Goal: Task Accomplishment & Management: Use online tool/utility

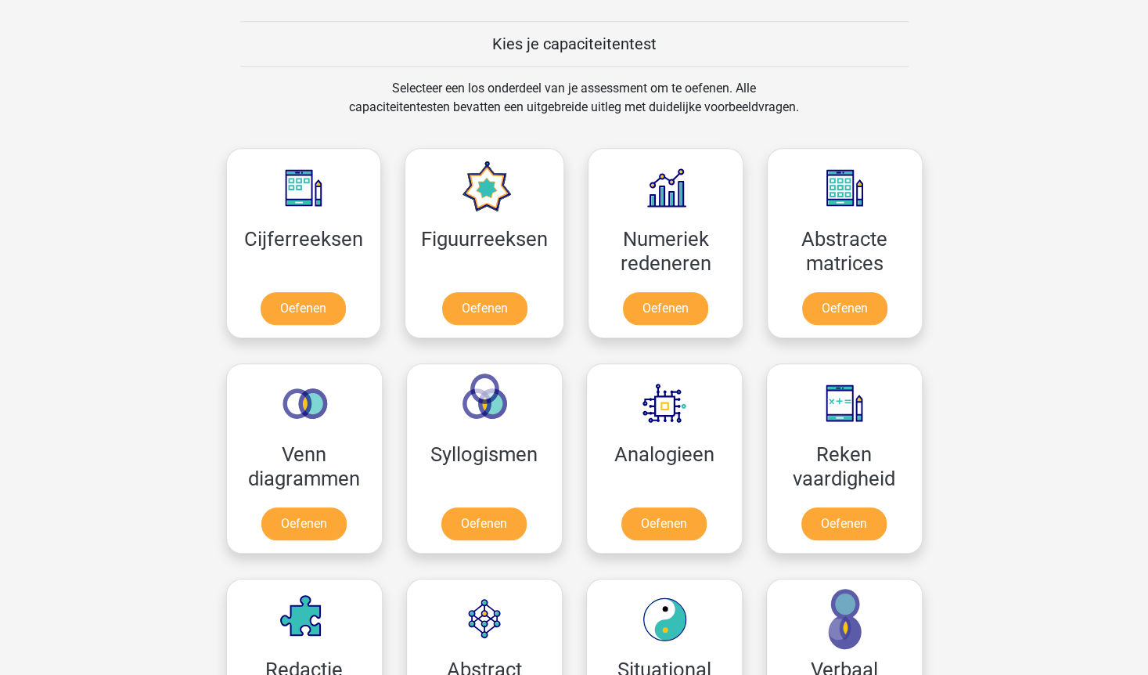
scroll to position [587, 0]
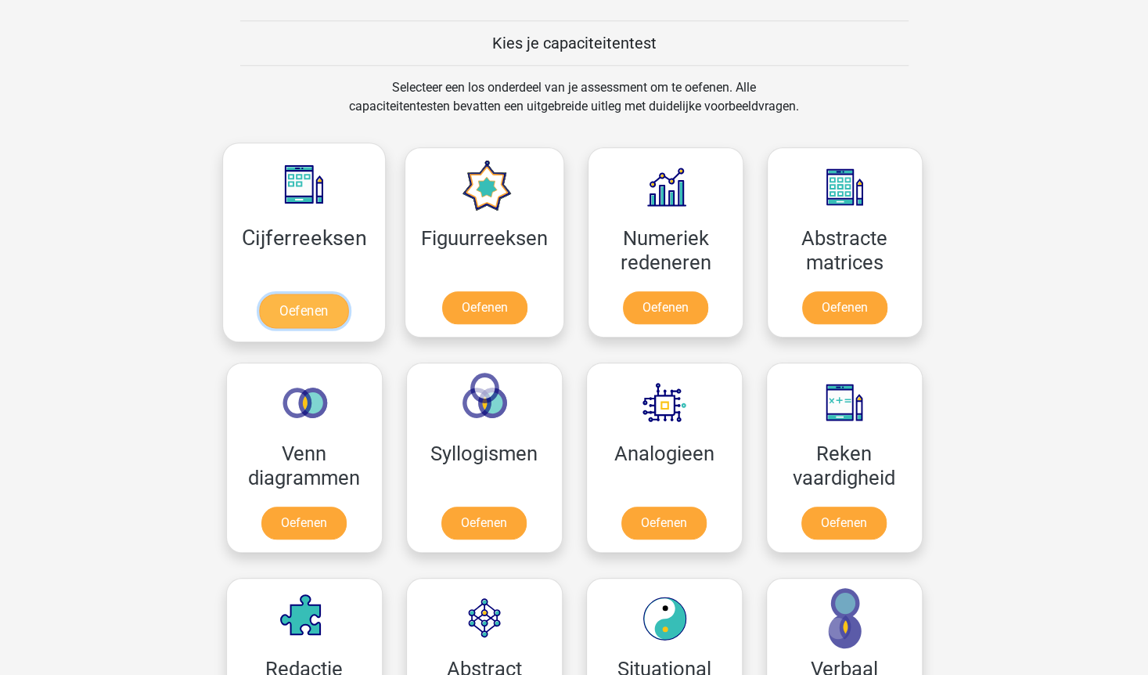
click at [312, 308] on link "Oefenen" at bounding box center [303, 311] width 89 height 34
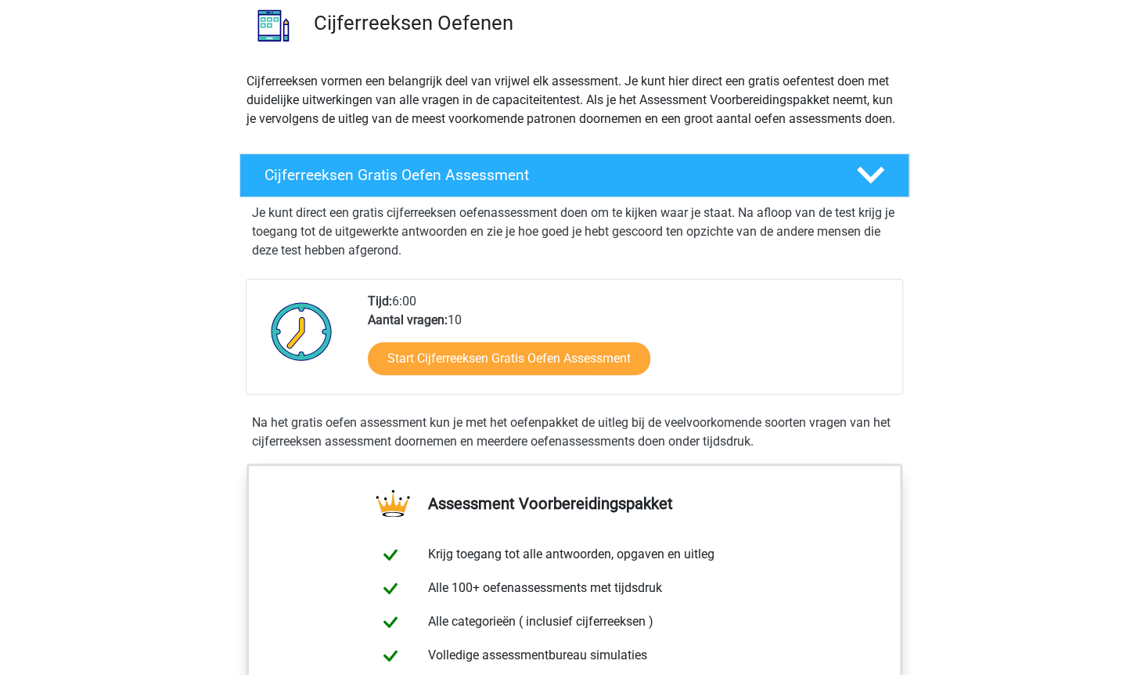
scroll to position [125, 0]
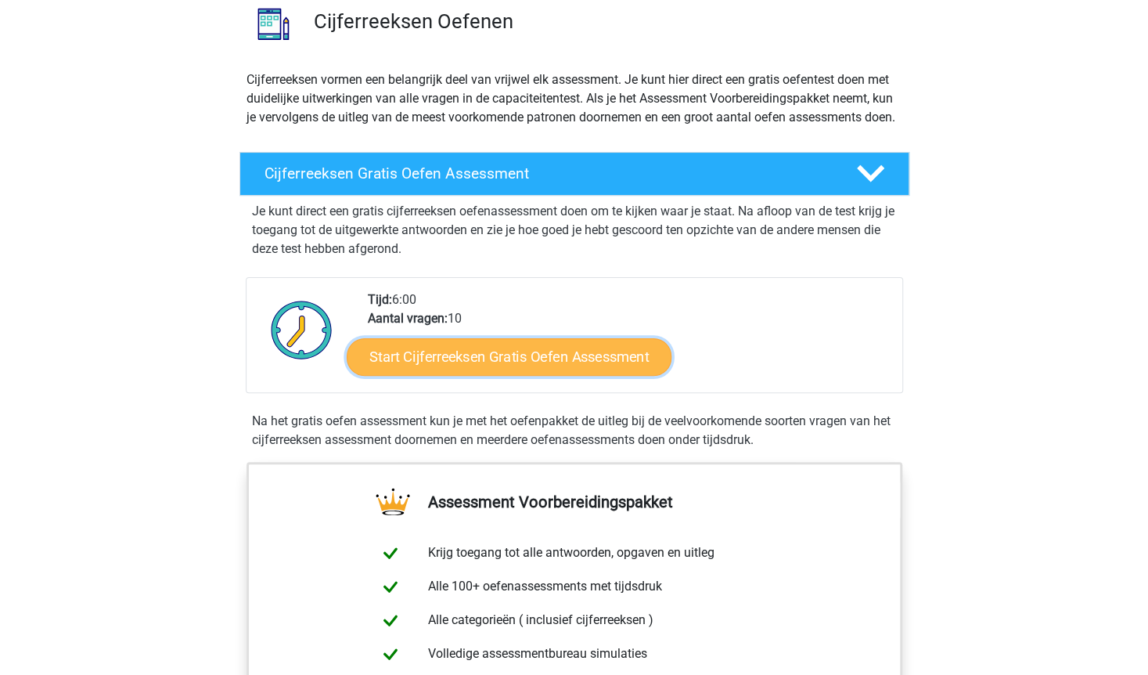
click at [553, 372] on link "Start Cijferreeksen Gratis Oefen Assessment" at bounding box center [509, 356] width 325 height 38
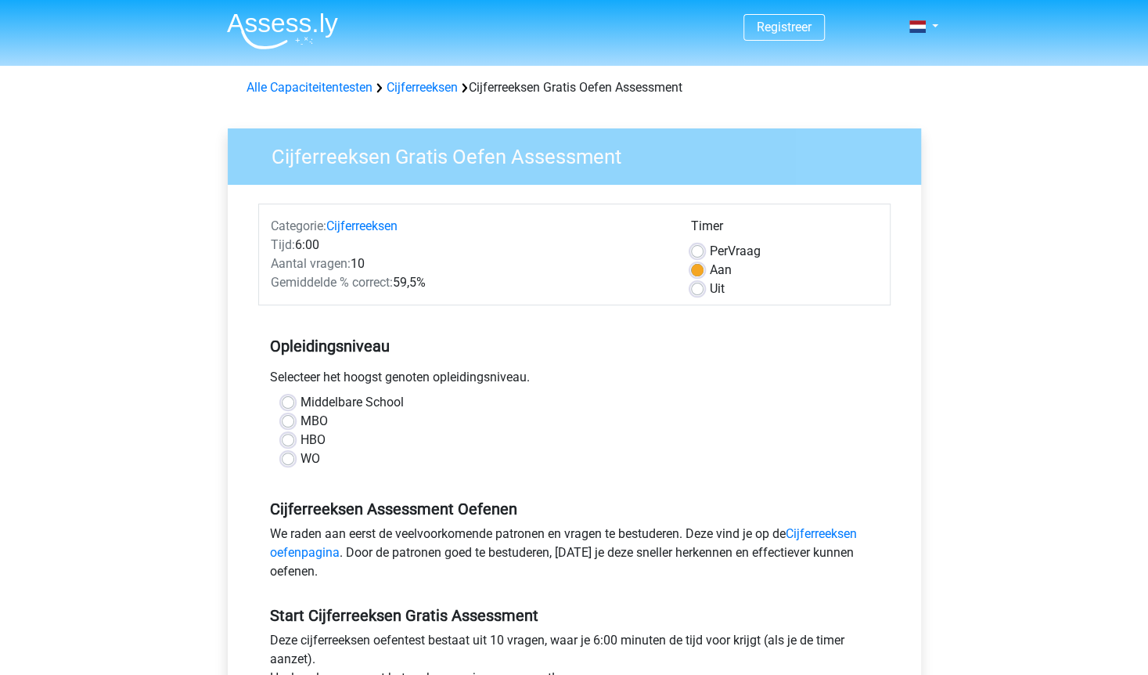
click at [301, 437] on label "HBO" at bounding box center [313, 439] width 25 height 19
click at [288, 437] on input "HBO" at bounding box center [288, 438] width 13 height 16
radio input "true"
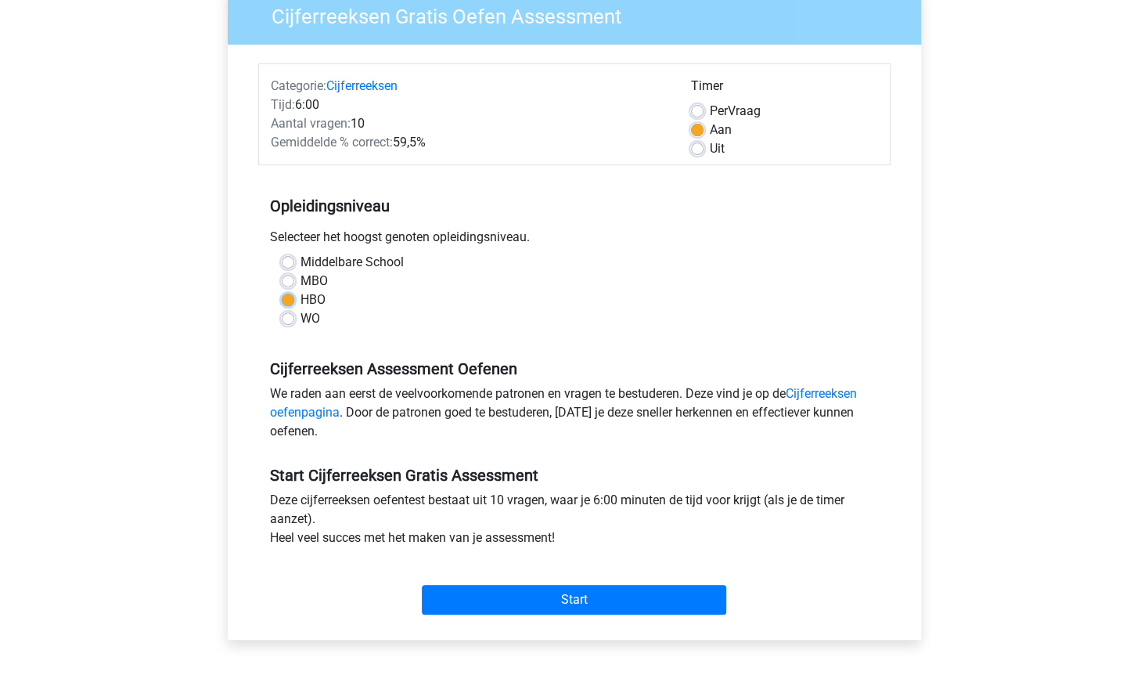
scroll to position [144, 0]
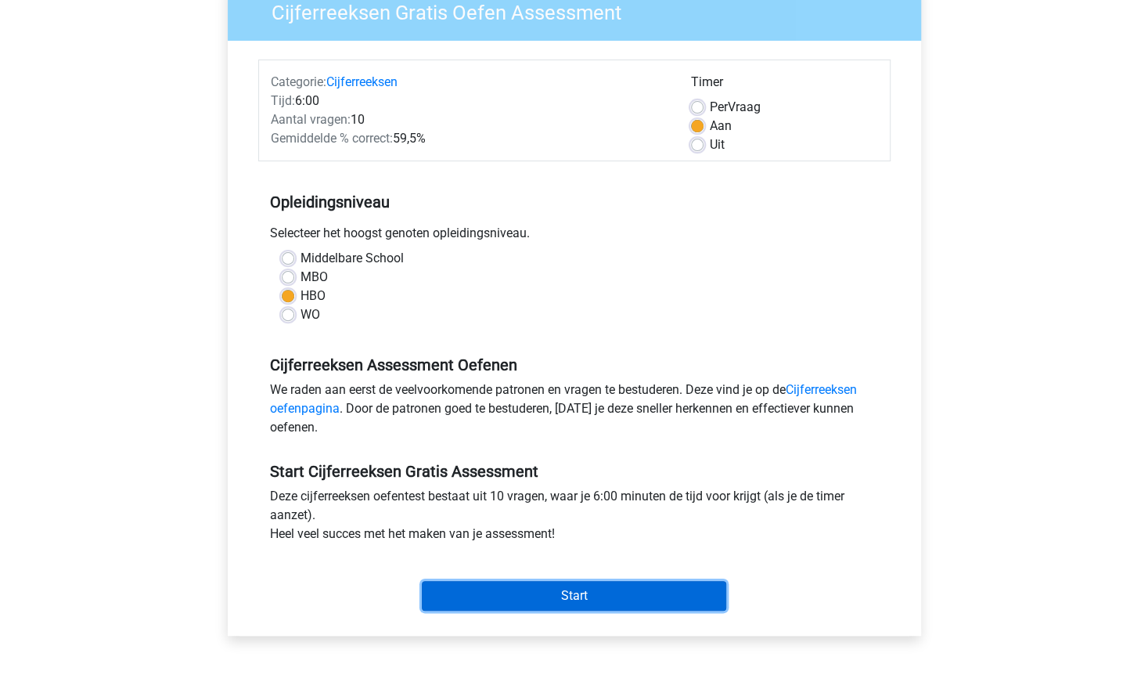
click at [591, 598] on input "Start" at bounding box center [574, 596] width 304 height 30
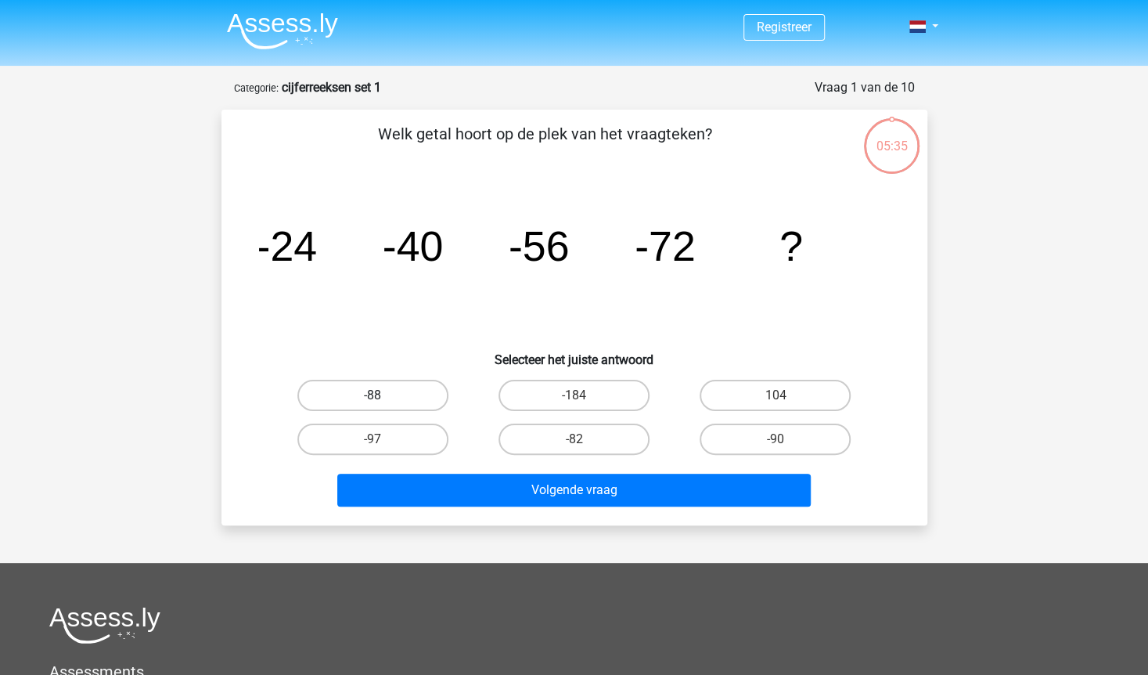
click at [391, 392] on label "-88" at bounding box center [372, 395] width 151 height 31
click at [383, 395] on input "-88" at bounding box center [378, 400] width 10 height 10
radio input "true"
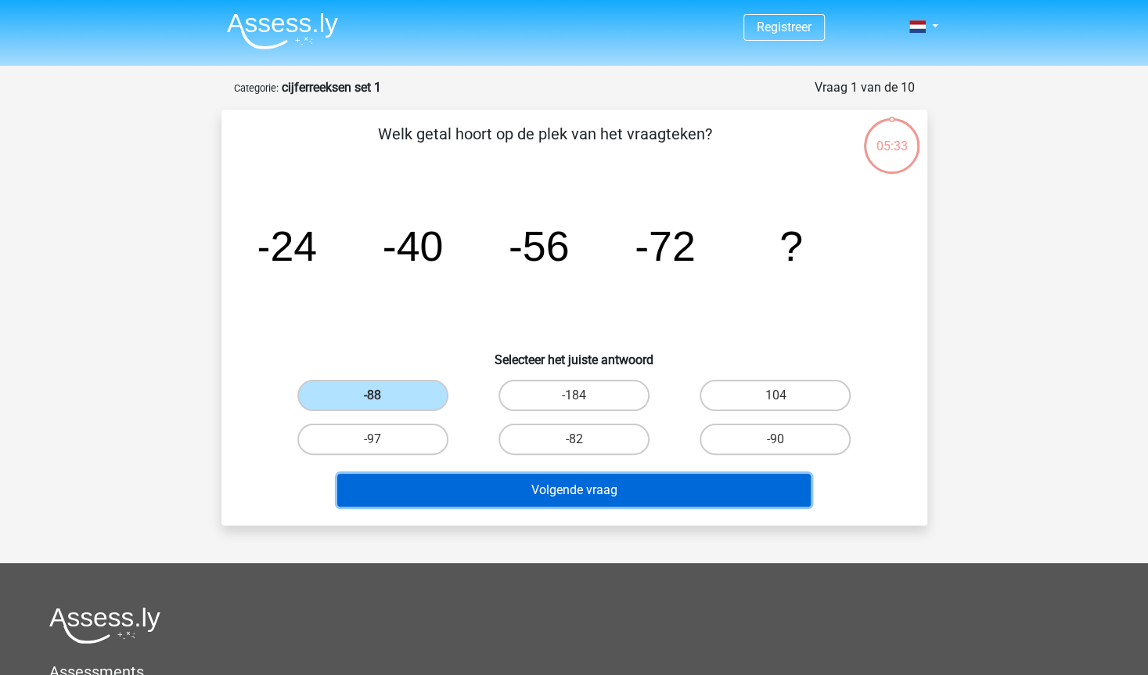
click at [576, 488] on button "Volgende vraag" at bounding box center [574, 490] width 474 height 33
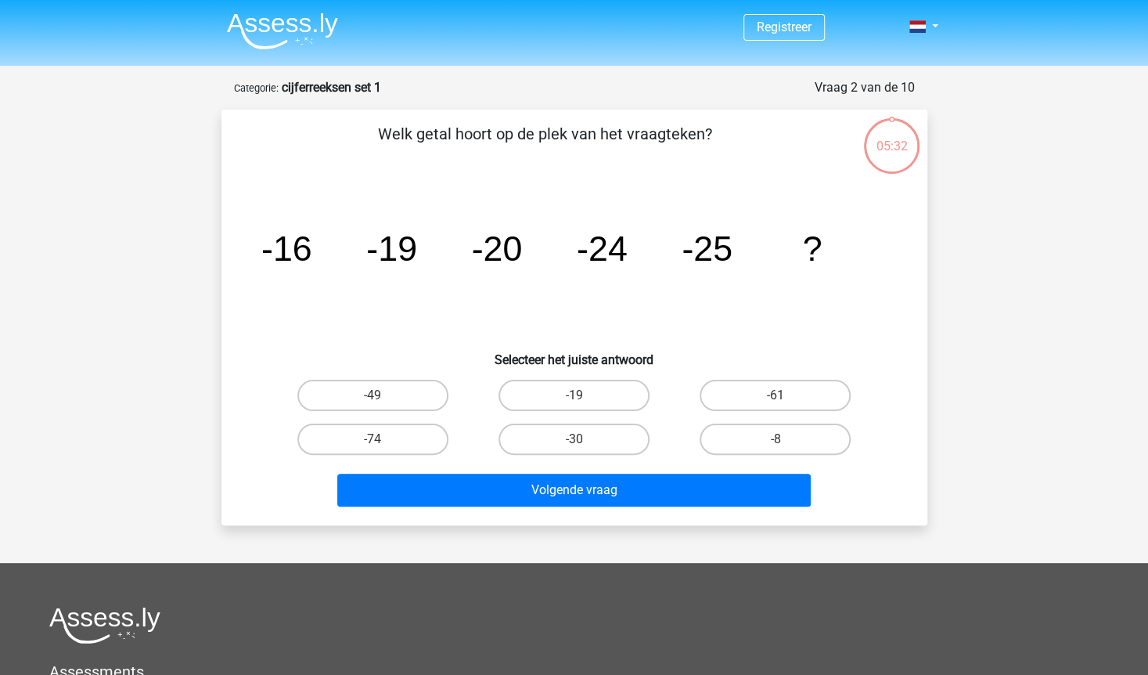
scroll to position [78, 0]
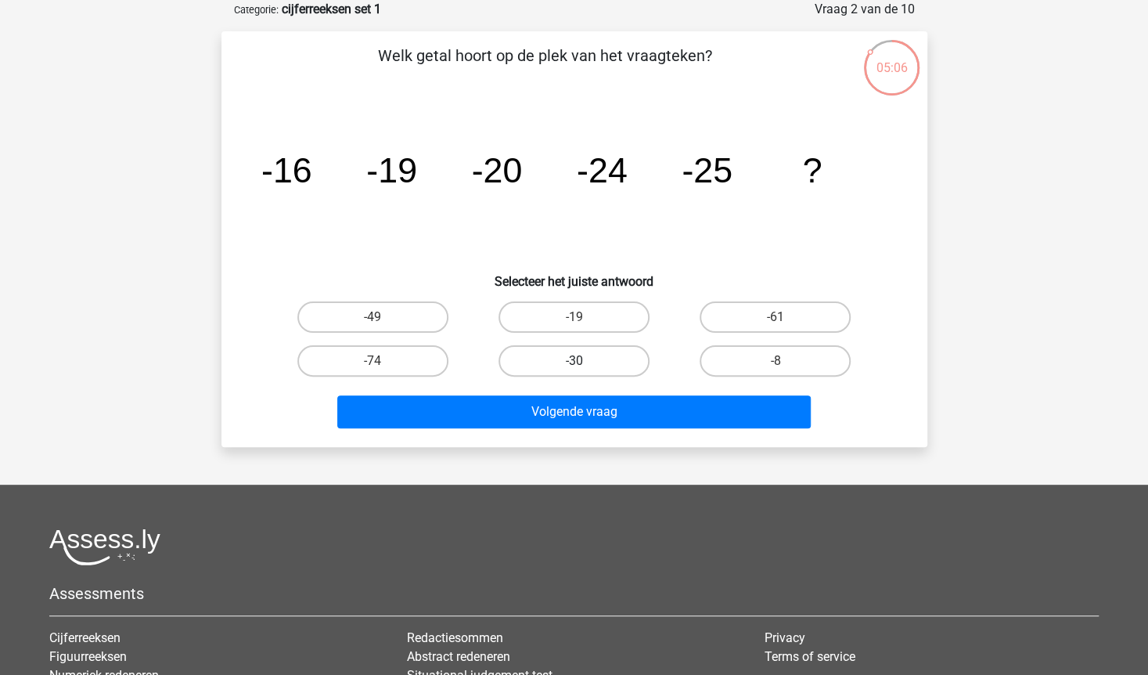
click at [588, 358] on label "-30" at bounding box center [574, 360] width 151 height 31
click at [584, 361] on input "-30" at bounding box center [579, 366] width 10 height 10
radio input "true"
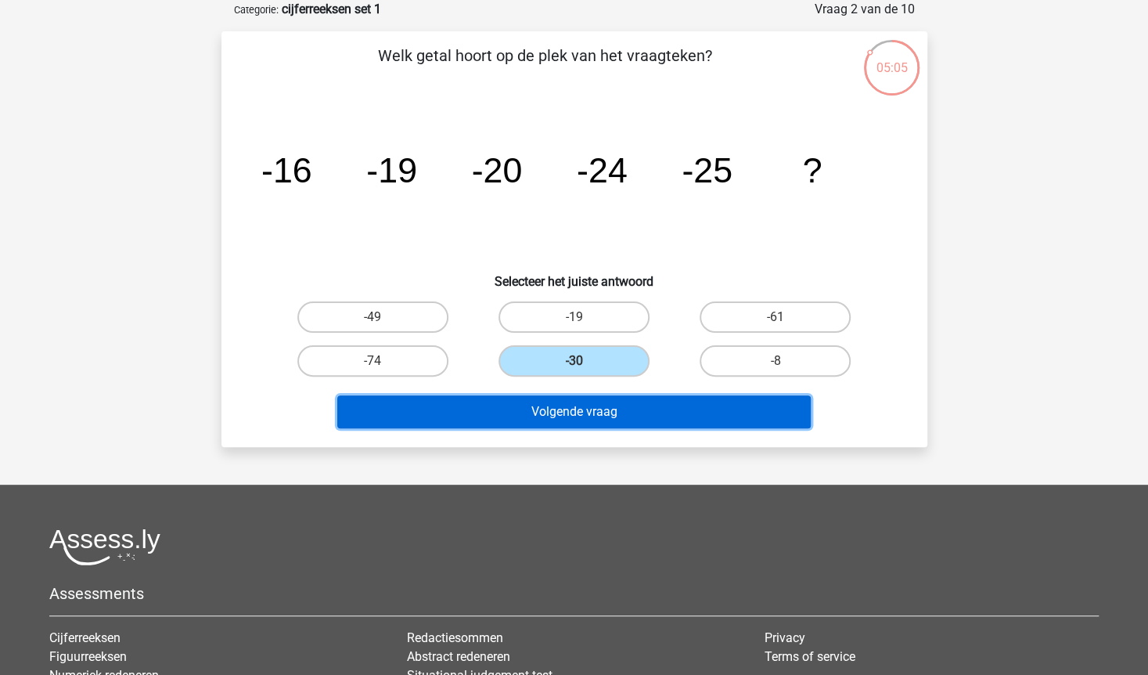
click at [585, 409] on button "Volgende vraag" at bounding box center [574, 411] width 474 height 33
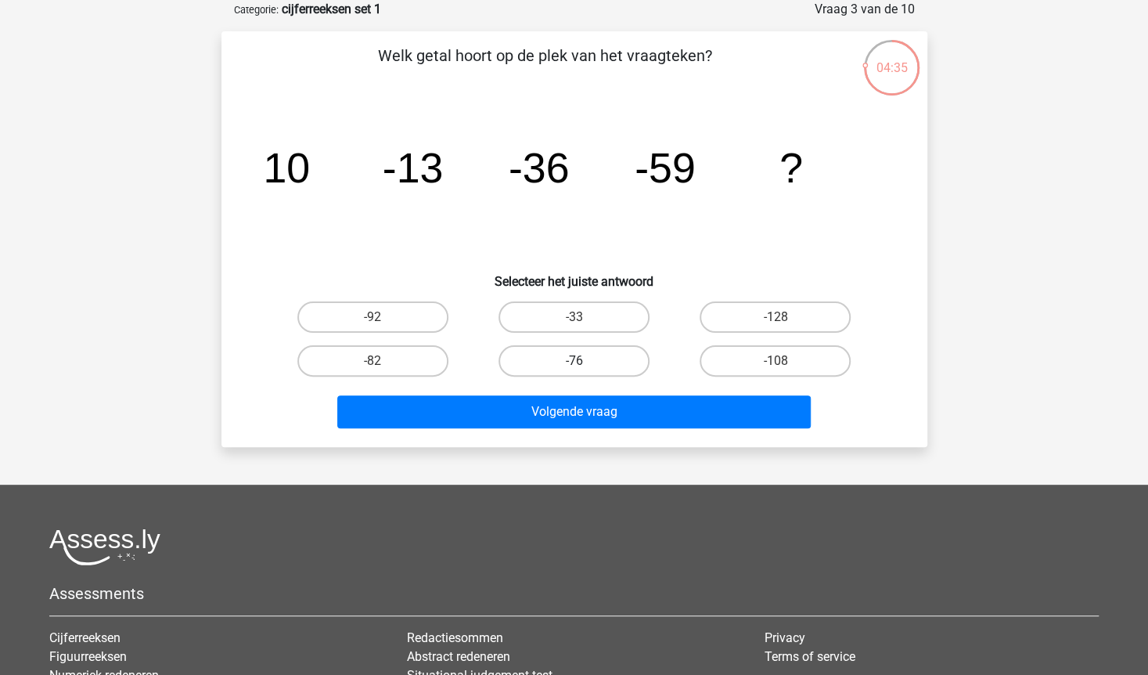
click at [569, 361] on label "-76" at bounding box center [574, 360] width 151 height 31
click at [574, 361] on input "-76" at bounding box center [579, 366] width 10 height 10
radio input "true"
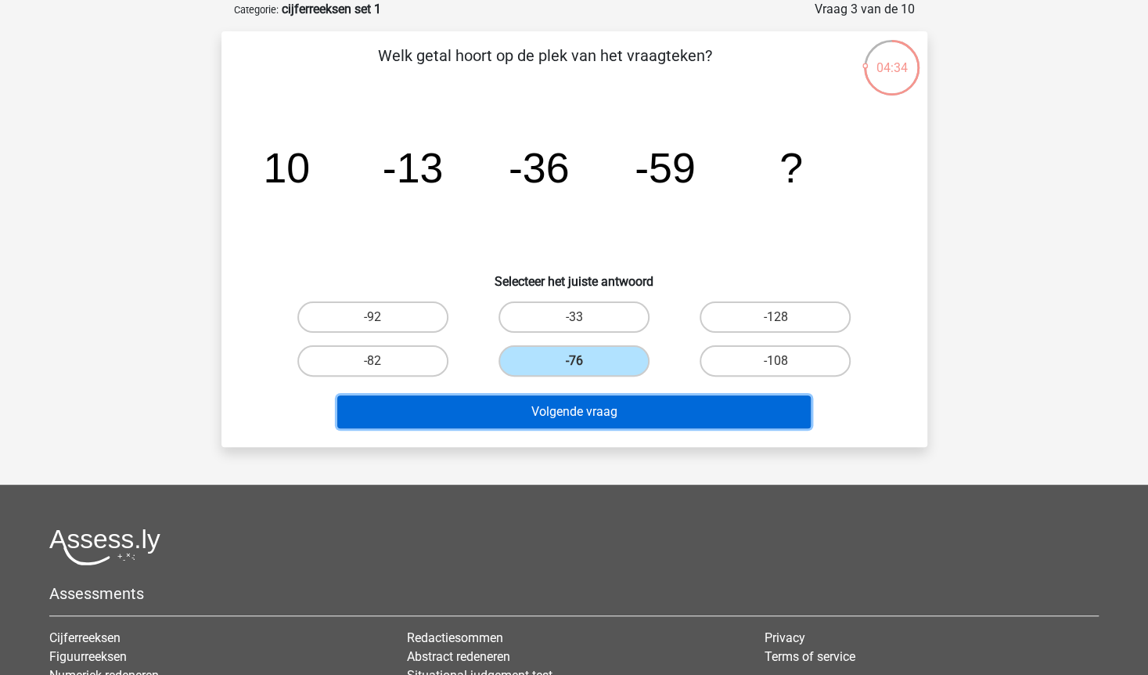
click at [580, 411] on button "Volgende vraag" at bounding box center [574, 411] width 474 height 33
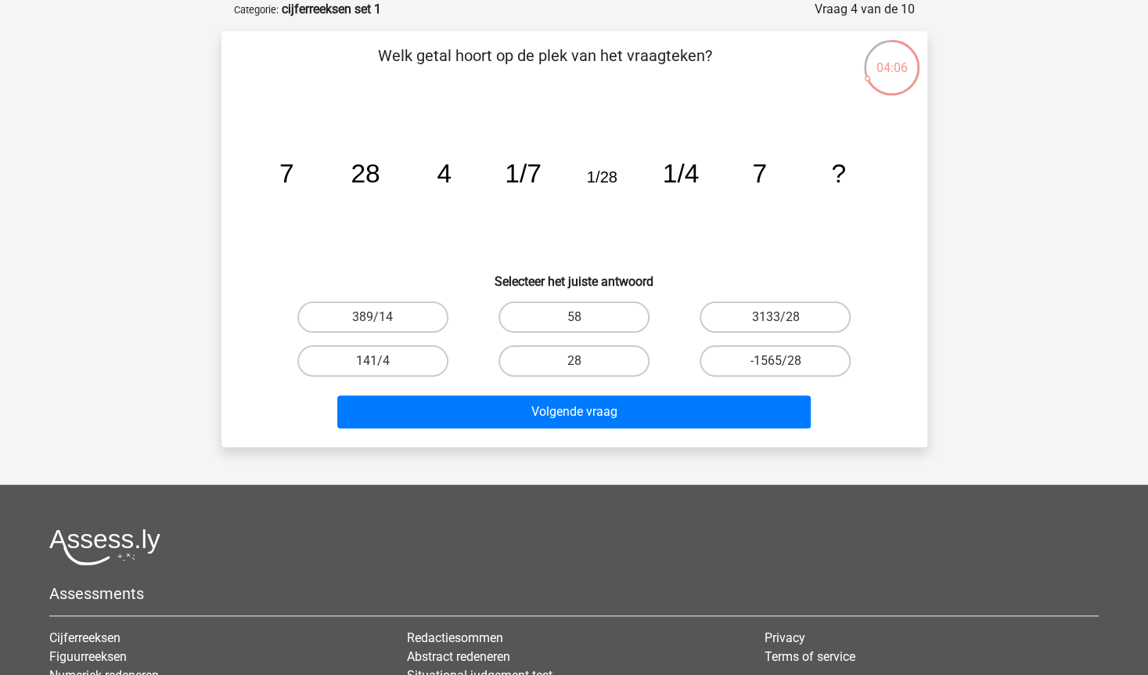
click at [578, 362] on input "28" at bounding box center [579, 366] width 10 height 10
radio input "true"
click at [578, 362] on input "28" at bounding box center [579, 366] width 10 height 10
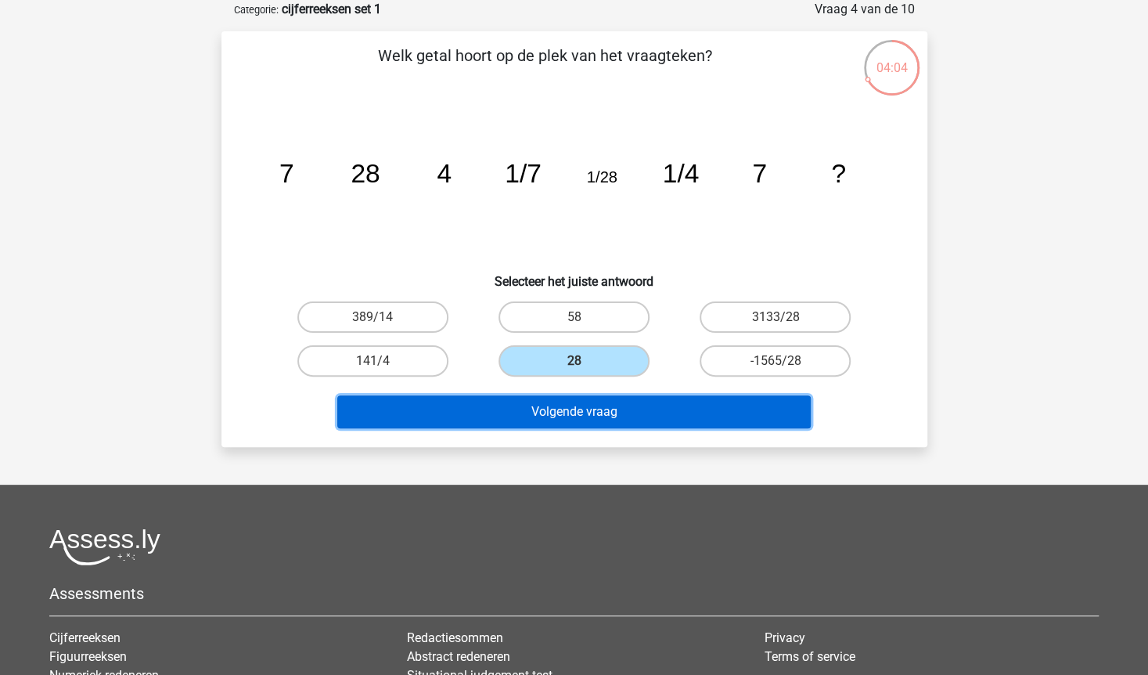
click at [576, 408] on button "Volgende vraag" at bounding box center [574, 411] width 474 height 33
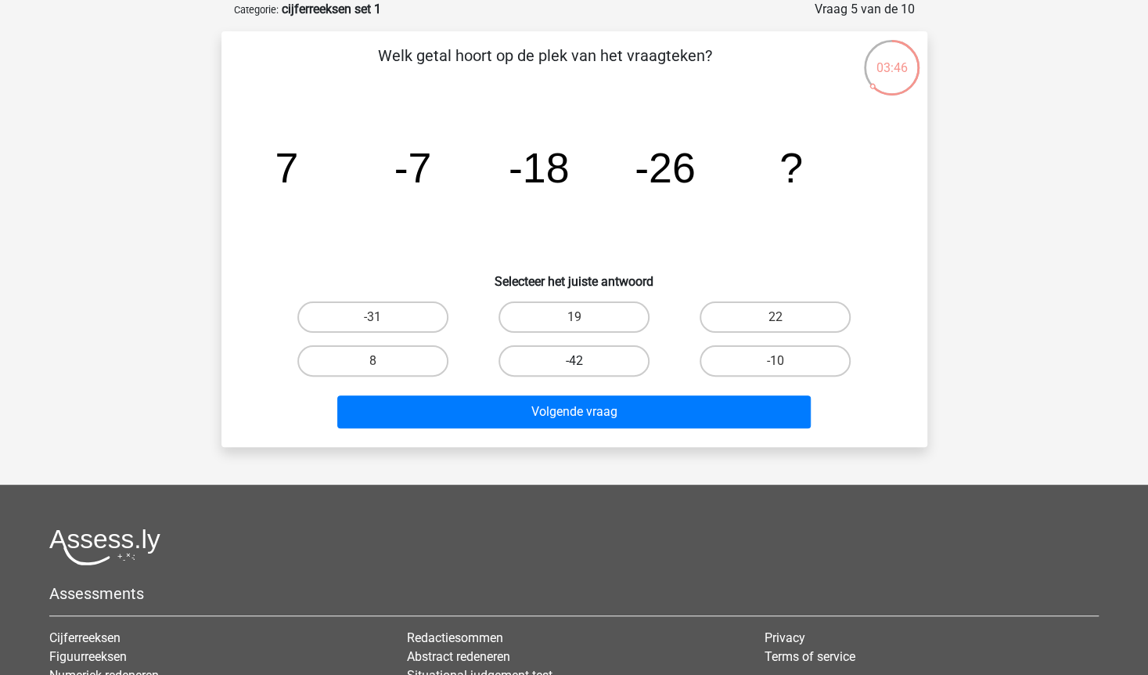
click at [584, 362] on label "-42" at bounding box center [574, 360] width 151 height 31
click at [584, 362] on input "-42" at bounding box center [579, 366] width 10 height 10
radio input "true"
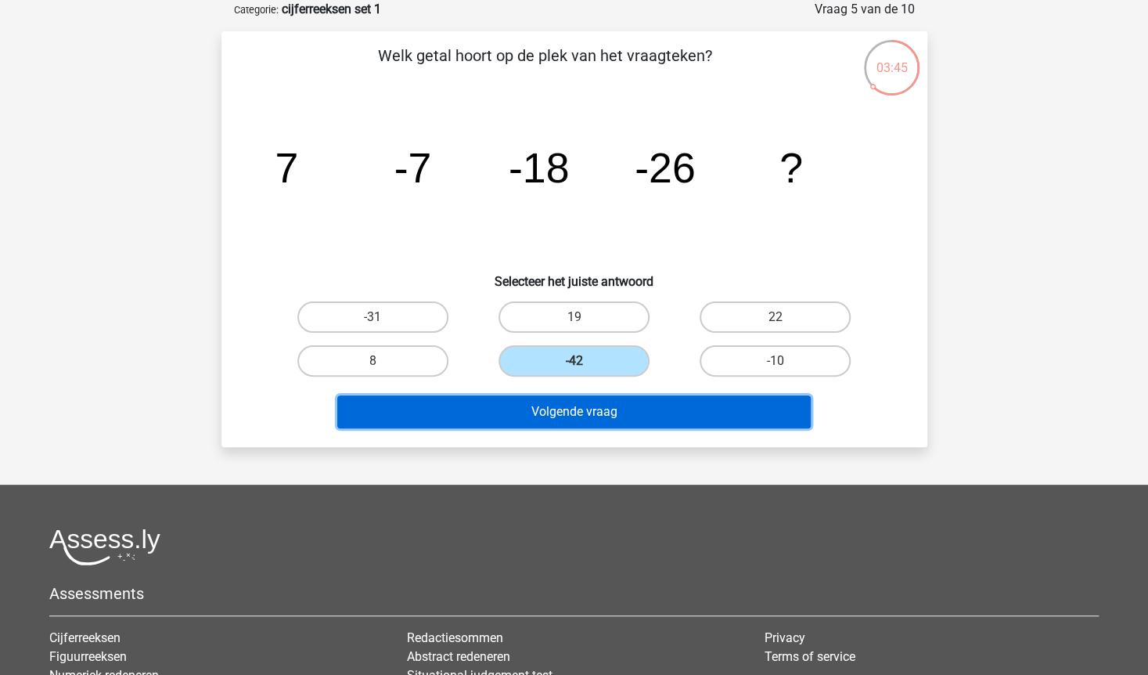
click at [578, 409] on button "Volgende vraag" at bounding box center [574, 411] width 474 height 33
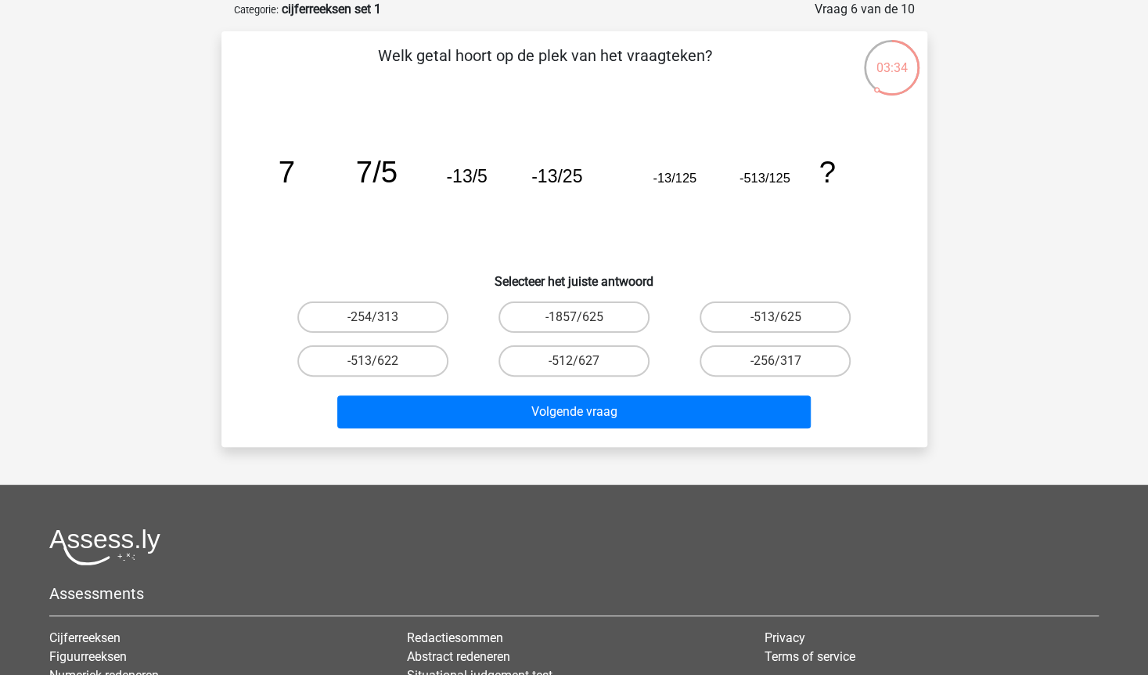
click at [578, 363] on input "-512/627" at bounding box center [579, 366] width 10 height 10
radio input "true"
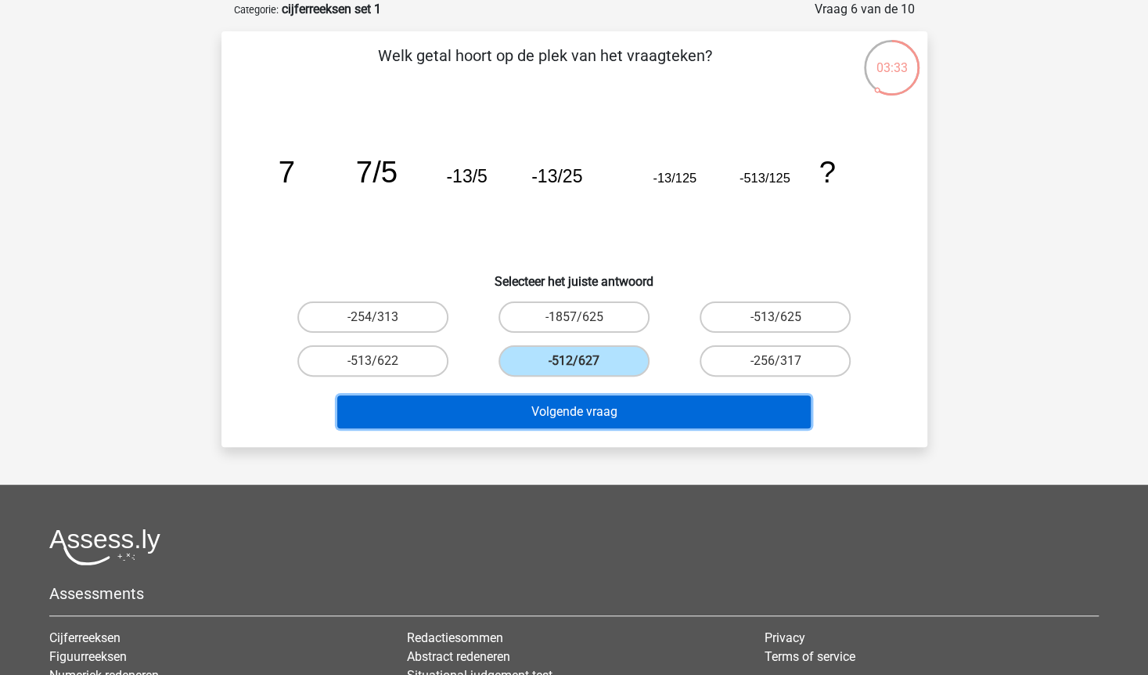
click at [575, 415] on button "Volgende vraag" at bounding box center [574, 411] width 474 height 33
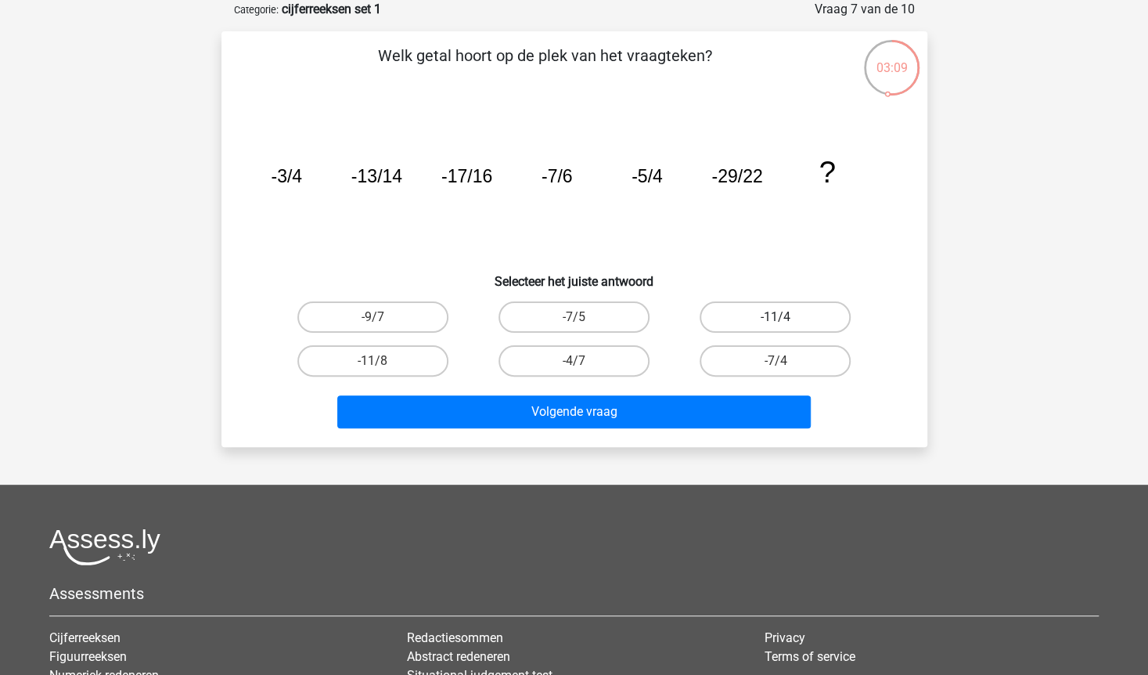
click at [776, 315] on label "-11/4" at bounding box center [775, 316] width 151 height 31
click at [776, 317] on input "-11/4" at bounding box center [781, 322] width 10 height 10
radio input "true"
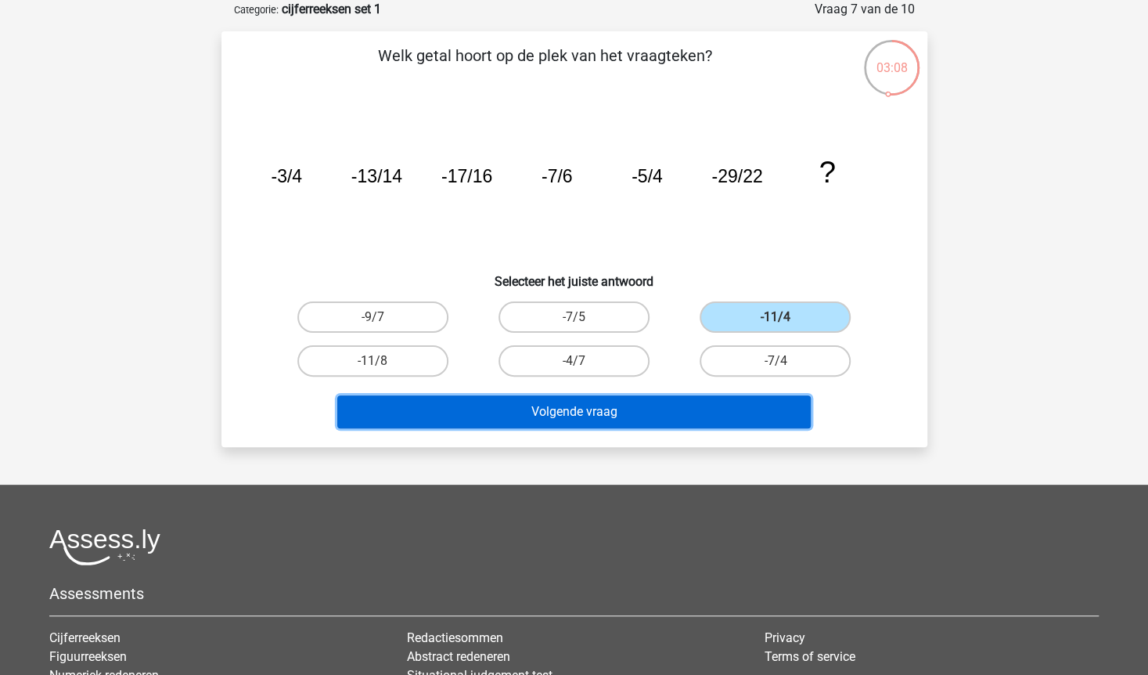
click at [616, 418] on button "Volgende vraag" at bounding box center [574, 411] width 474 height 33
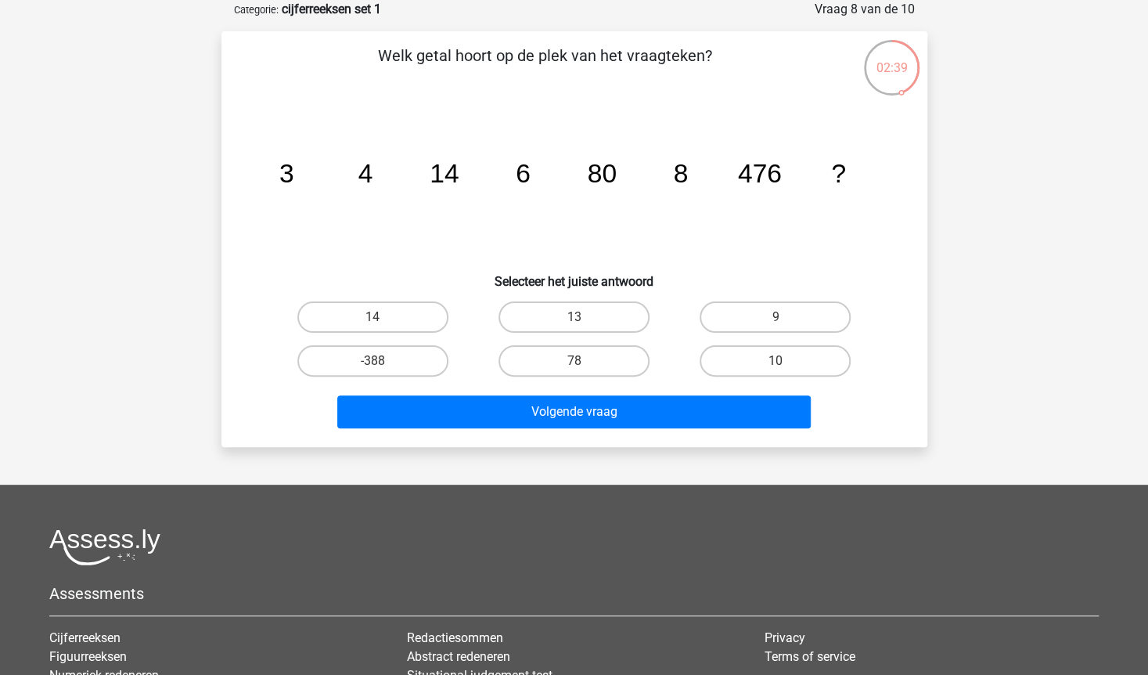
click at [578, 362] on input "78" at bounding box center [579, 366] width 10 height 10
radio input "true"
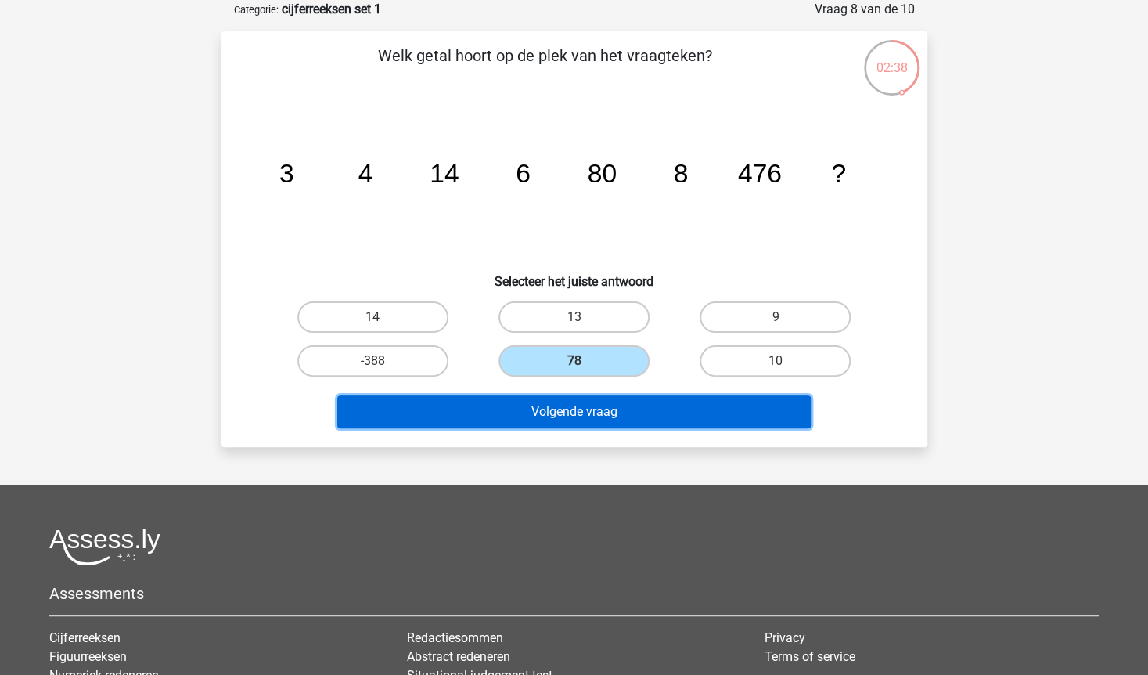
click at [579, 412] on button "Volgende vraag" at bounding box center [574, 411] width 474 height 33
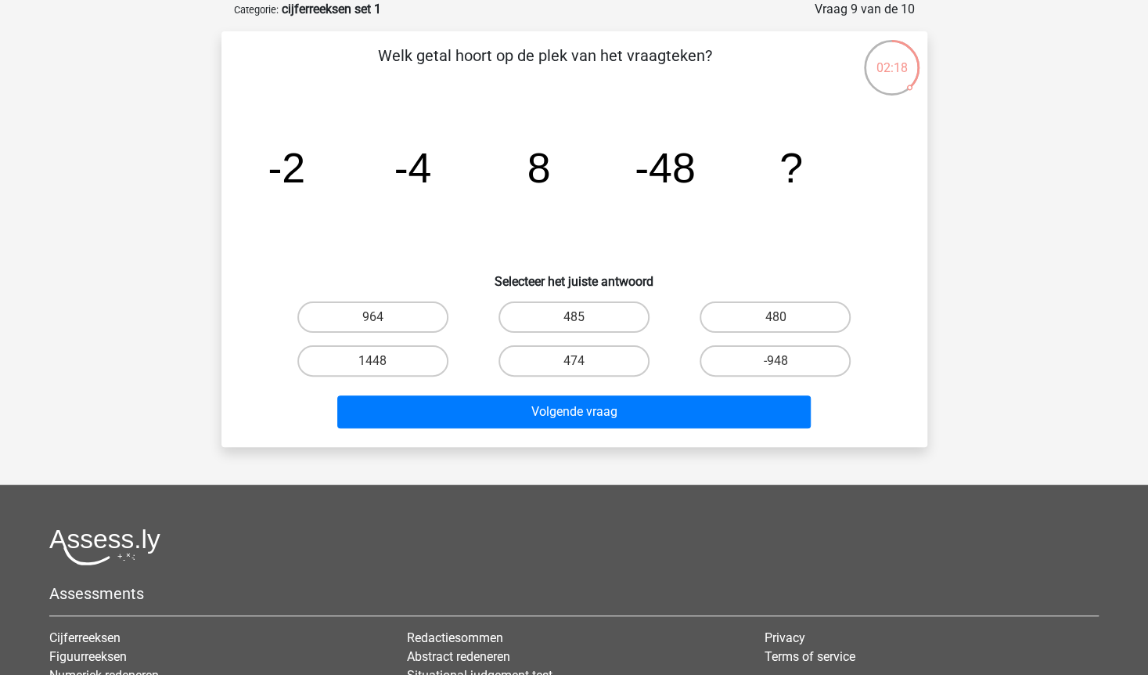
click at [579, 362] on input "474" at bounding box center [579, 366] width 10 height 10
radio input "true"
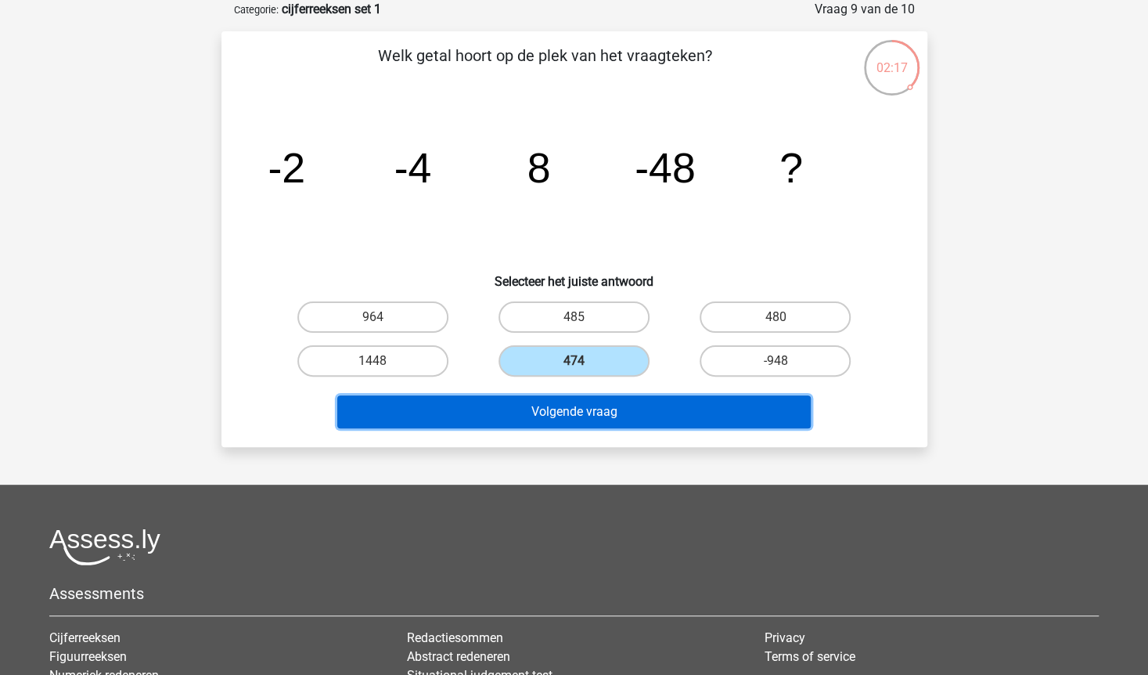
click at [578, 417] on button "Volgende vraag" at bounding box center [574, 411] width 474 height 33
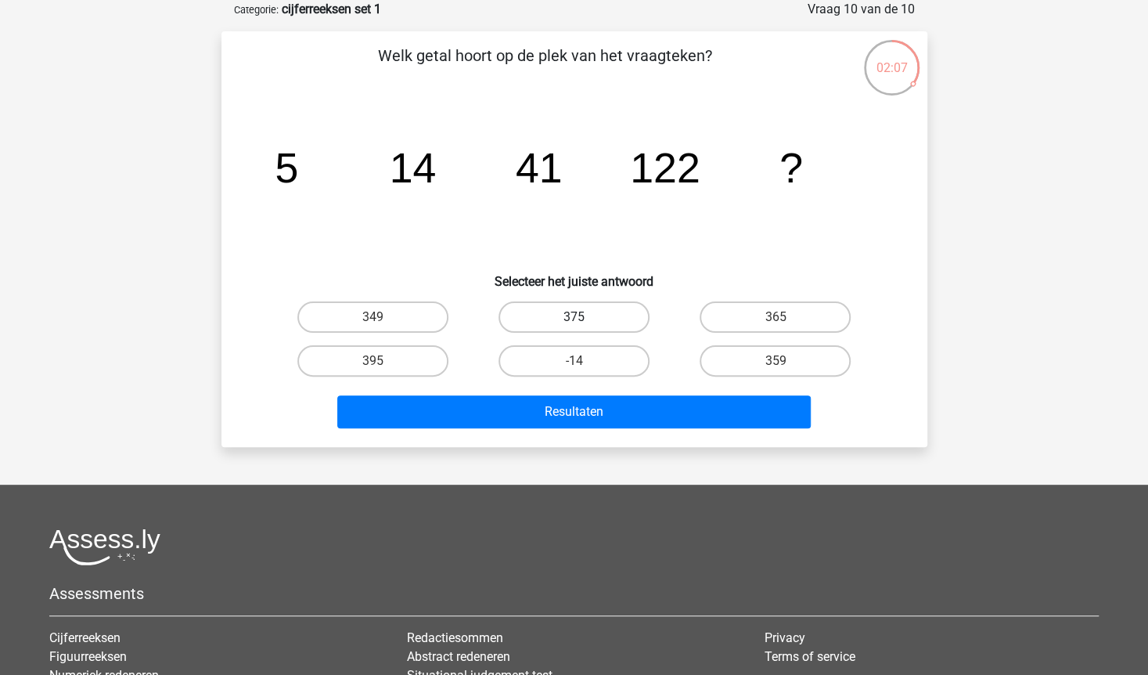
click at [592, 316] on label "375" at bounding box center [574, 316] width 151 height 31
click at [584, 317] on input "375" at bounding box center [579, 322] width 10 height 10
radio input "true"
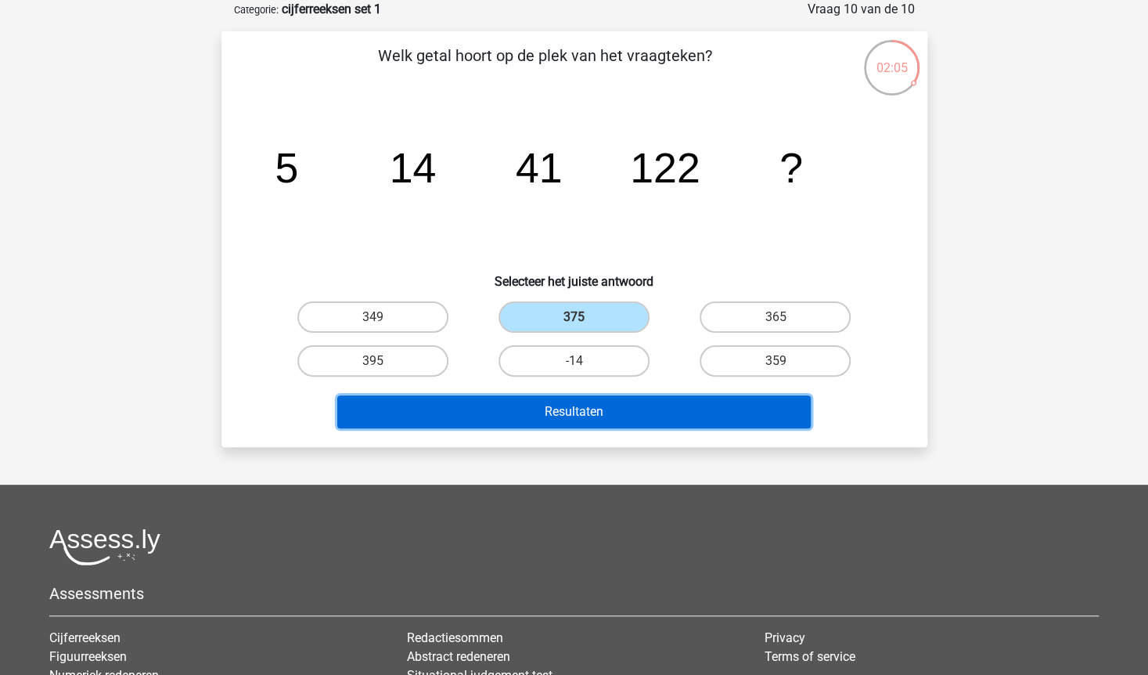
click at [592, 417] on button "Resultaten" at bounding box center [574, 411] width 474 height 33
